Goal: Information Seeking & Learning: Learn about a topic

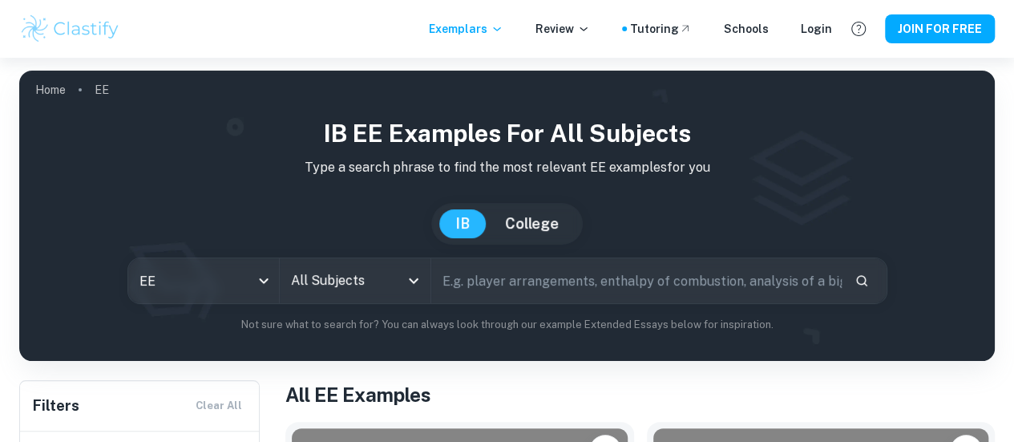
click at [389, 281] on input "All Subjects" at bounding box center [343, 280] width 112 height 30
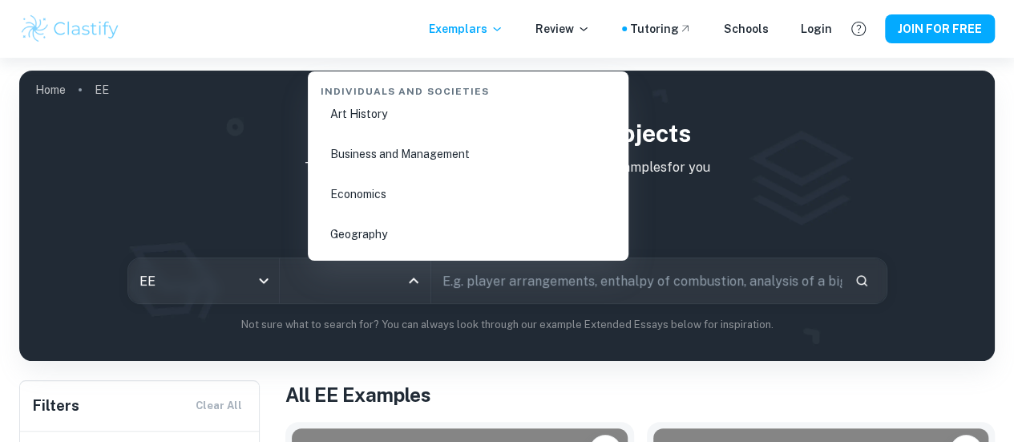
scroll to position [1880, 0]
click at [406, 191] on li "Economics" at bounding box center [468, 194] width 308 height 37
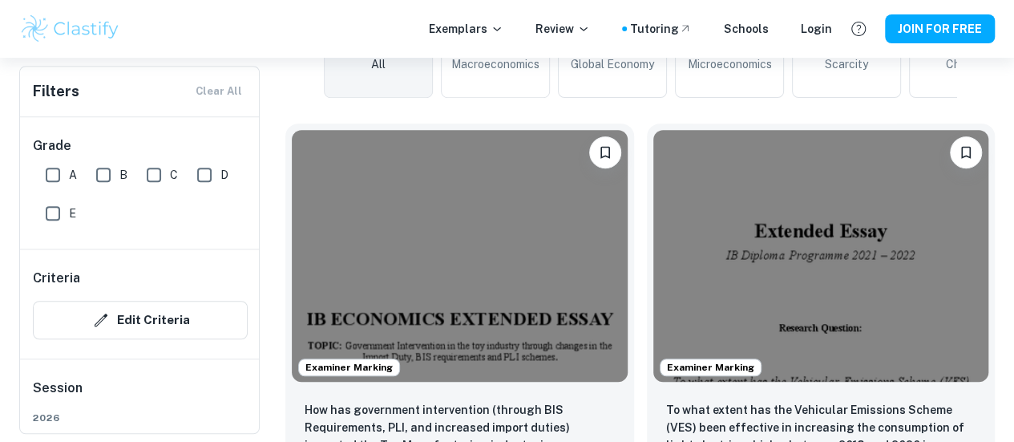
scroll to position [481, 0]
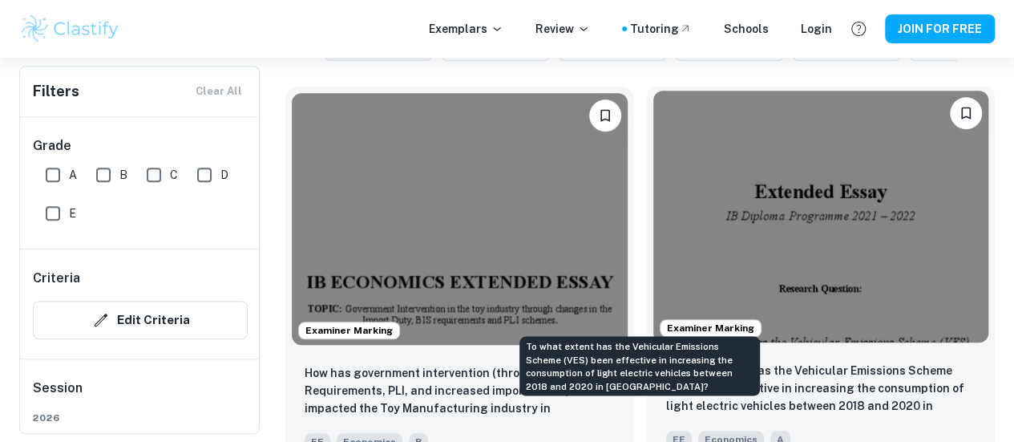
click at [666, 362] on p "To what extent has the Vehicular Emissions Scheme (VES) been effective in incre…" at bounding box center [821, 389] width 310 height 55
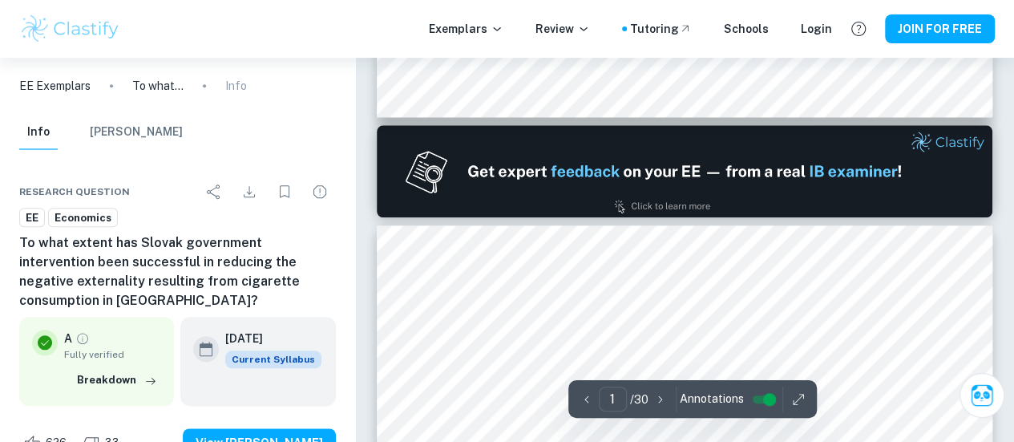
type input "2"
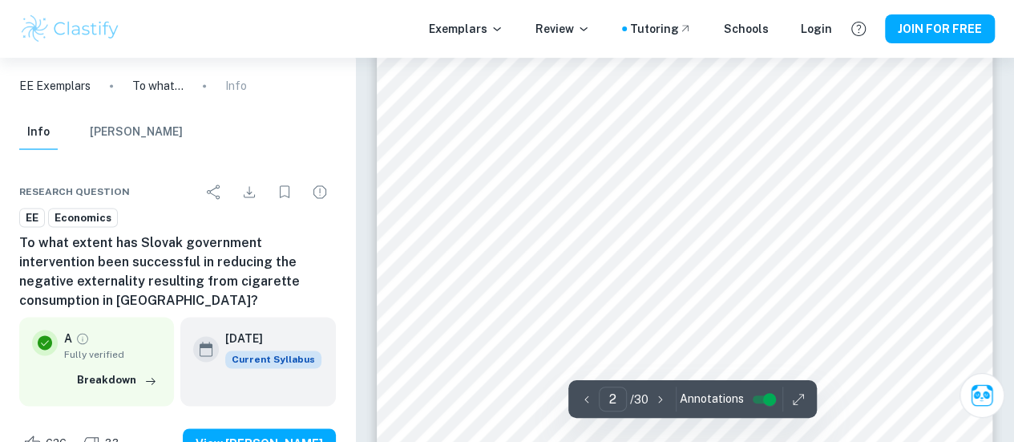
scroll to position [1202, 0]
